Goal: Task Accomplishment & Management: Use online tool/utility

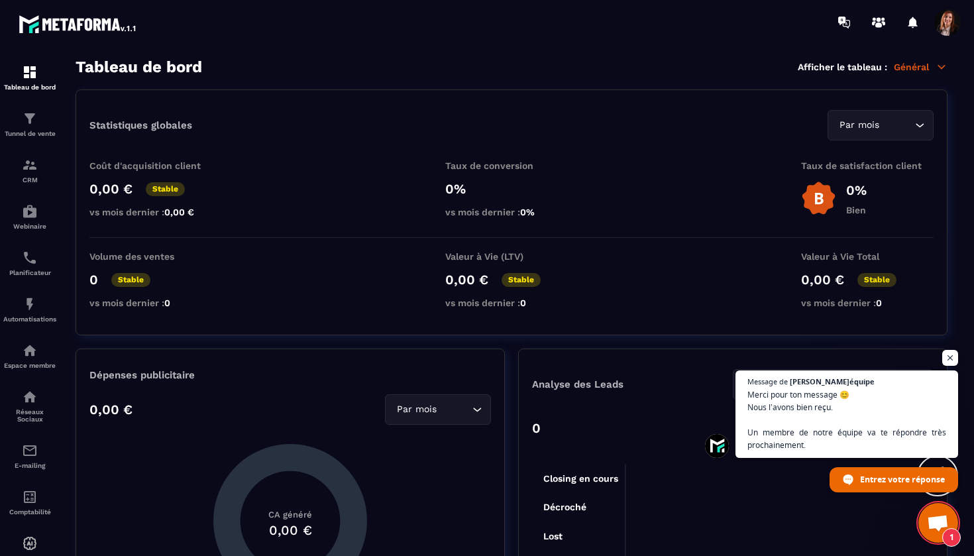
scroll to position [3668, 0]
click at [28, 160] on img at bounding box center [30, 165] width 16 height 16
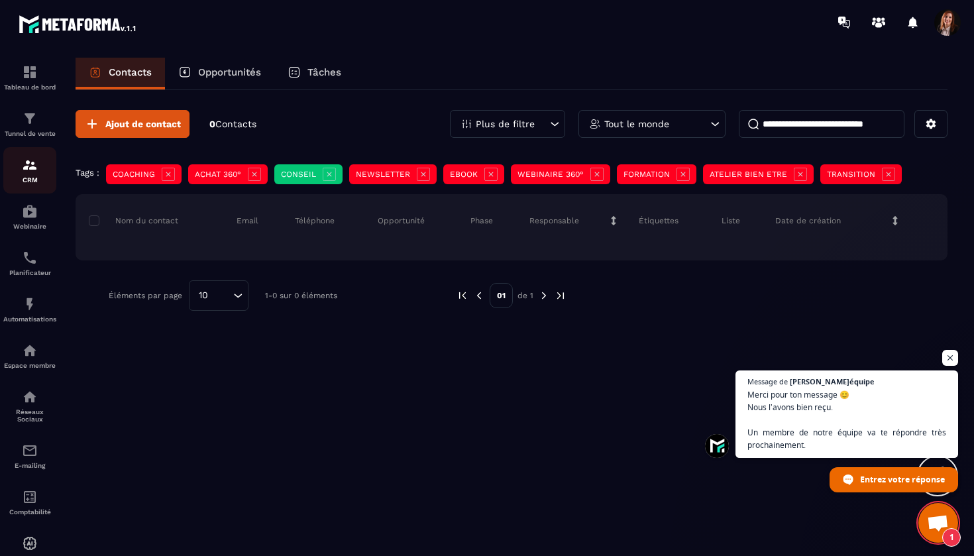
click at [28, 168] on img at bounding box center [30, 165] width 16 height 16
click at [34, 127] on div "Tunnel de vente" at bounding box center [29, 124] width 53 height 26
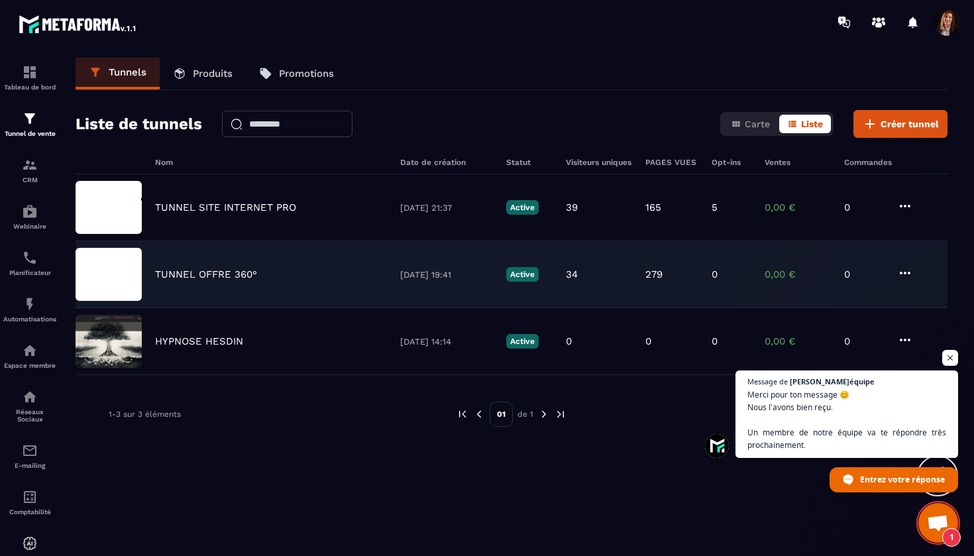
click at [220, 276] on p "TUNNEL OFFRE 360°" at bounding box center [206, 274] width 102 height 12
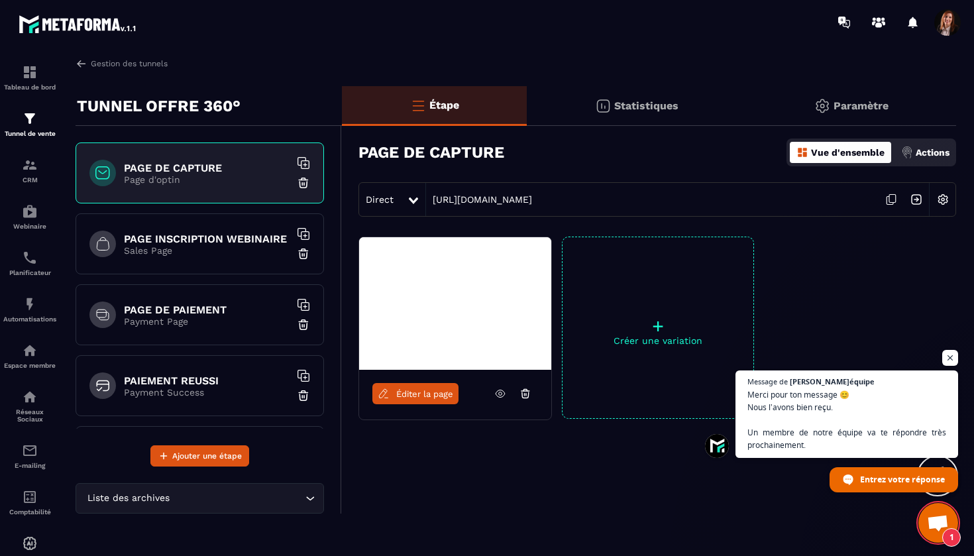
click at [929, 156] on p "Actions" at bounding box center [932, 152] width 34 height 11
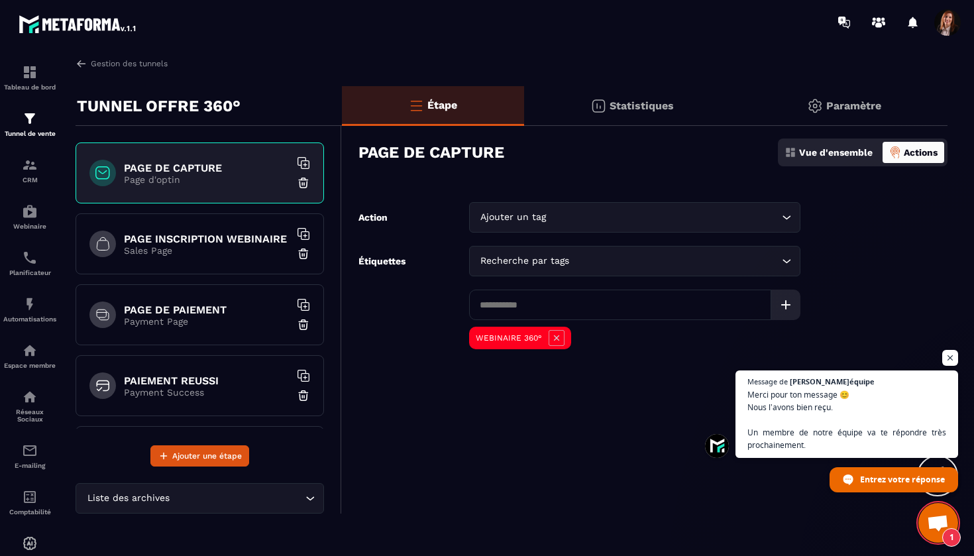
click at [191, 245] on p "Sales Page" at bounding box center [207, 250] width 166 height 11
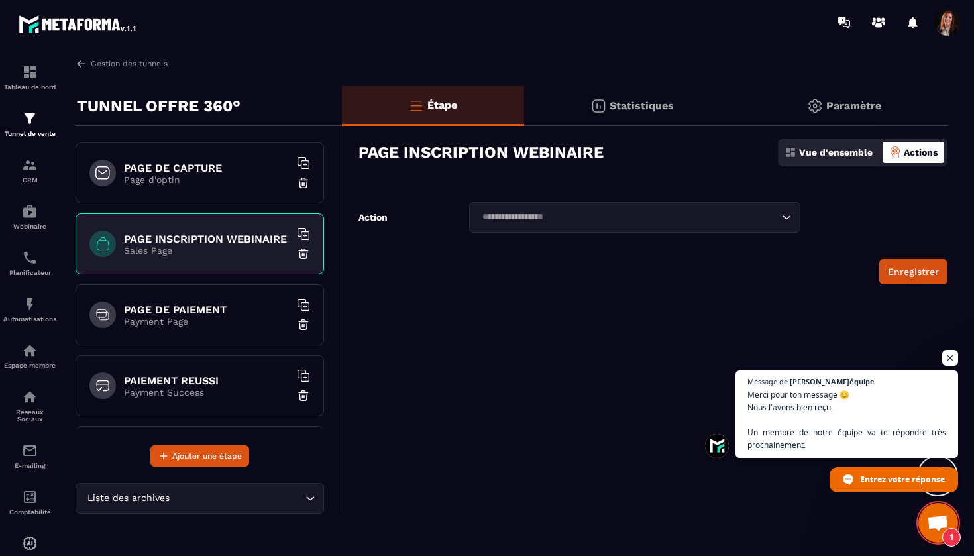
click at [788, 215] on icon "Search for option" at bounding box center [786, 217] width 13 height 13
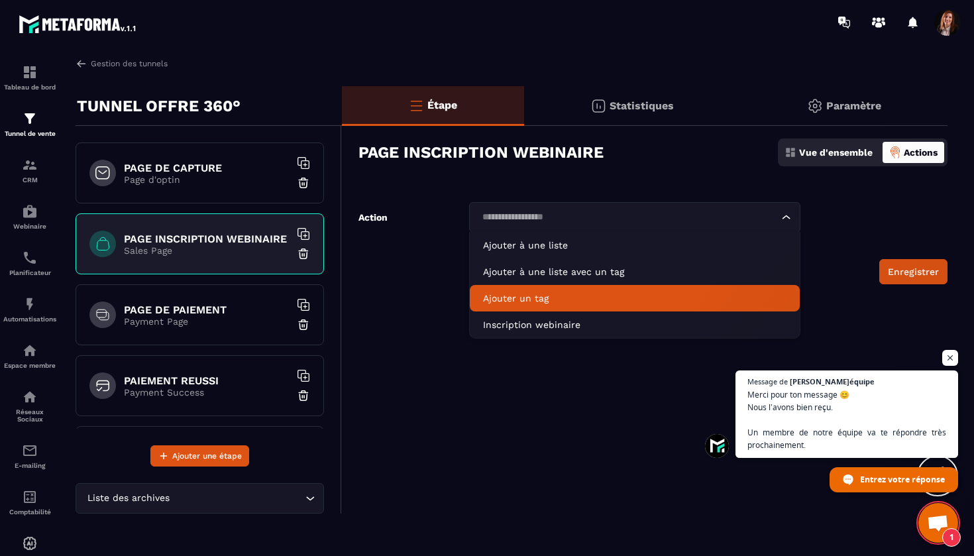
click at [528, 303] on p "Ajouter un tag" at bounding box center [634, 297] width 303 height 13
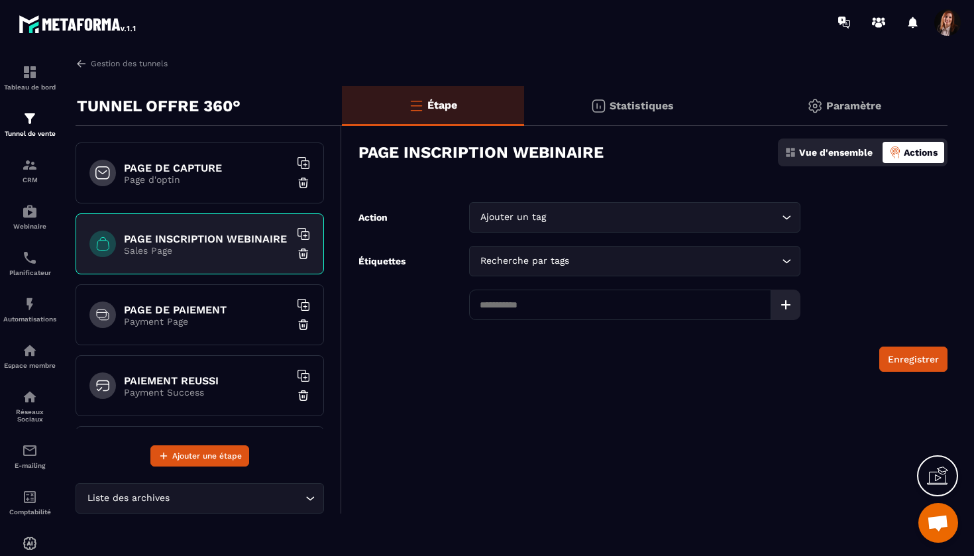
click at [554, 264] on div "Recherche par tags" at bounding box center [627, 261] width 303 height 15
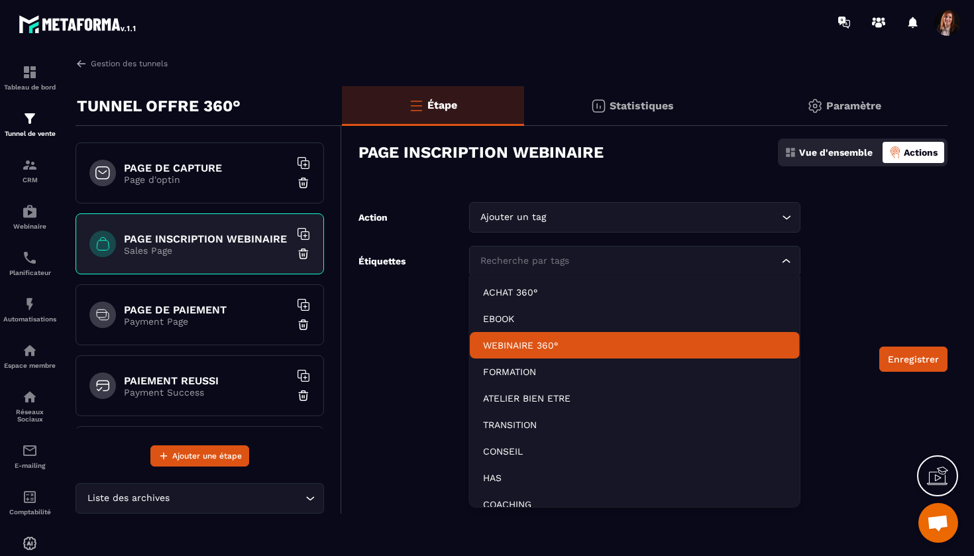
click at [521, 346] on p "WEBINAIRE 360°" at bounding box center [634, 344] width 303 height 13
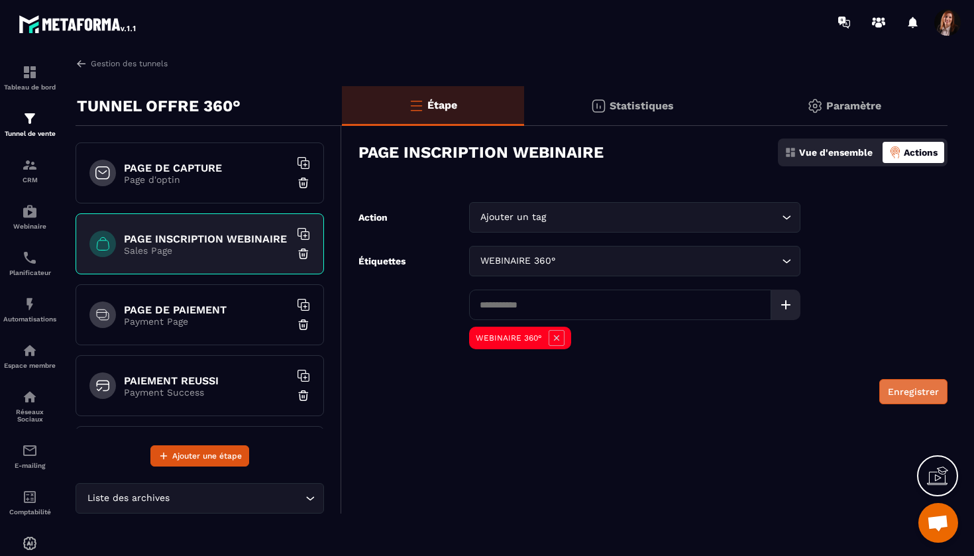
click at [903, 396] on button "Enregistrer" at bounding box center [913, 391] width 68 height 25
click at [28, 217] on img at bounding box center [30, 211] width 16 height 16
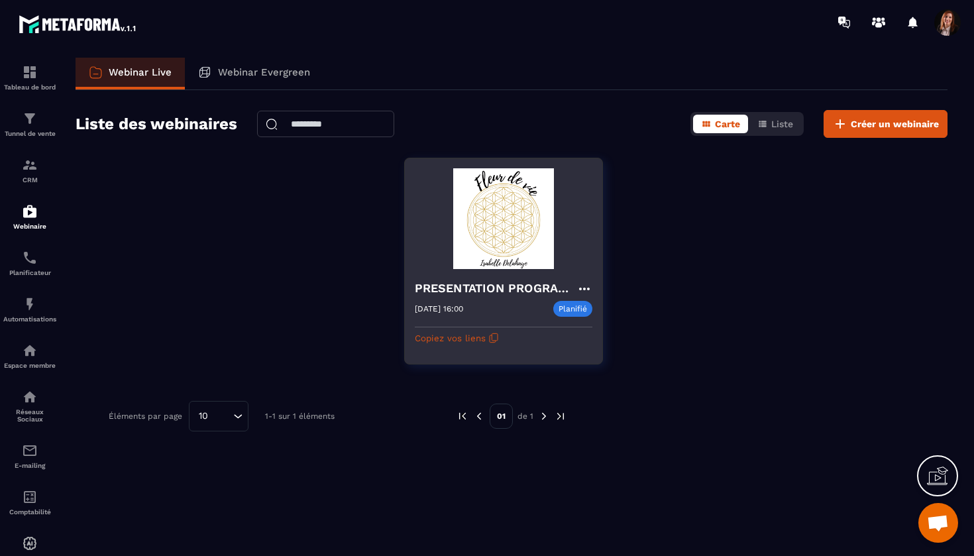
click at [464, 288] on h4 "PRESENTATION PROGRAMME 360°" at bounding box center [496, 288] width 162 height 19
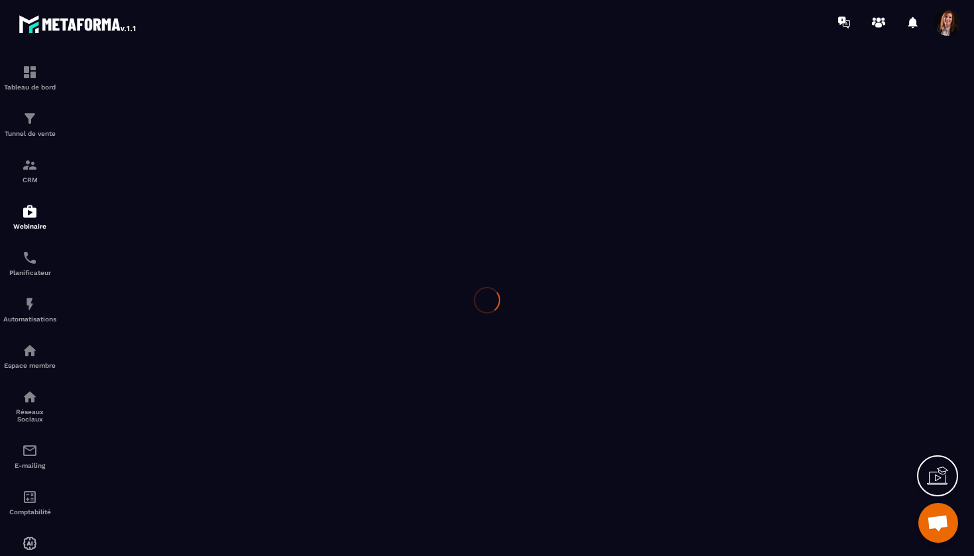
type input "**********"
type textarea "**********"
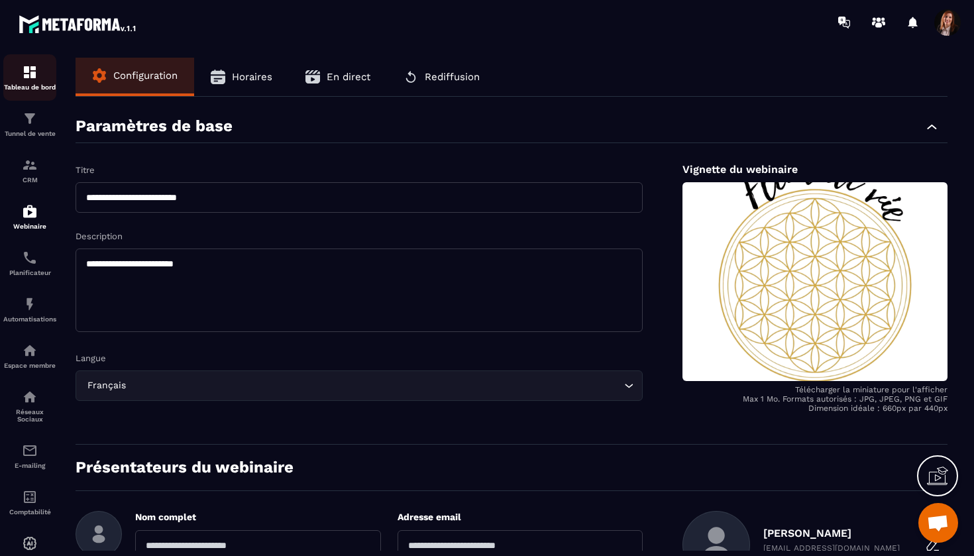
click at [32, 75] on img at bounding box center [30, 72] width 16 height 16
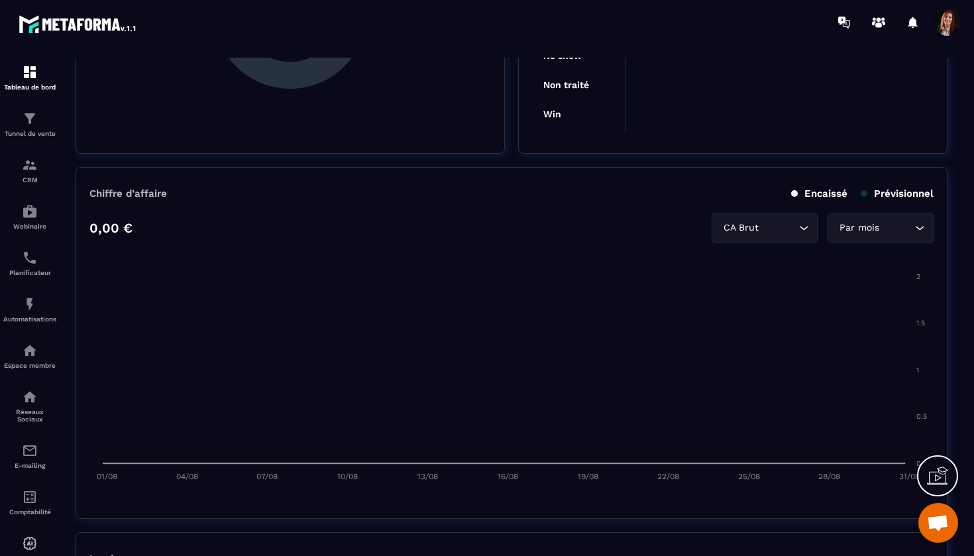
scroll to position [509, 0]
click at [33, 182] on p "CRM" at bounding box center [29, 179] width 53 height 7
